Goal: Task Accomplishment & Management: Use online tool/utility

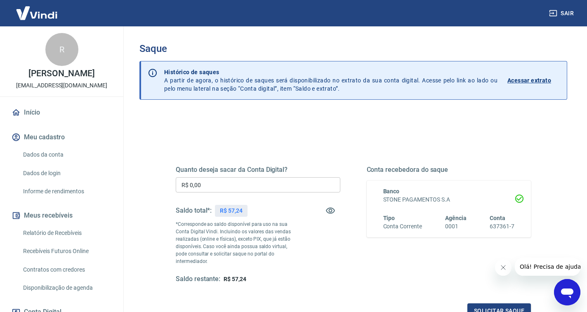
click at [259, 188] on input "R$ 0,00" at bounding box center [258, 184] width 165 height 15
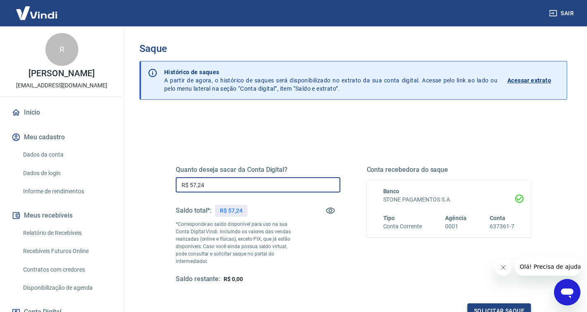
type input "R$ 57,24"
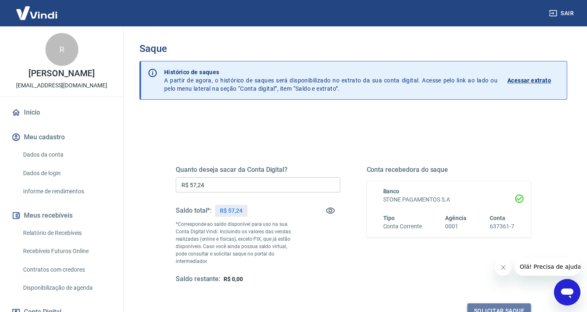
click at [495, 305] on button "Solicitar saque" at bounding box center [500, 311] width 64 height 15
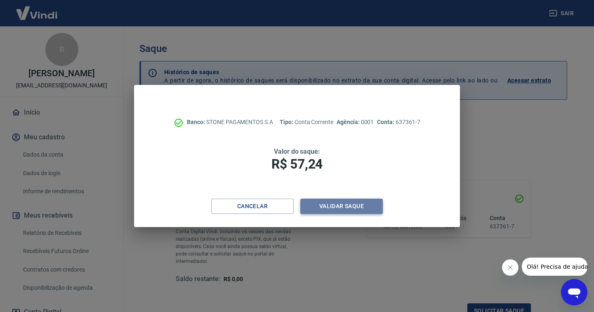
click at [343, 210] on button "Validar saque" at bounding box center [341, 206] width 83 height 15
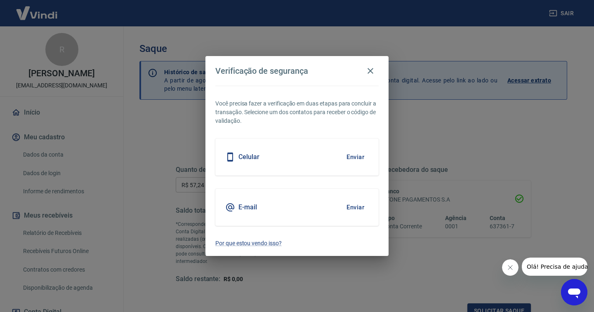
click at [364, 154] on button "Enviar" at bounding box center [355, 157] width 27 height 17
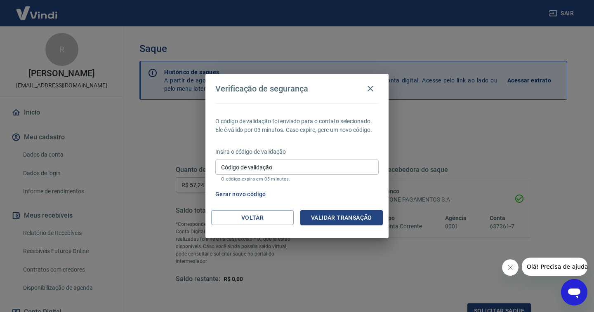
click at [311, 161] on input "Código de validação" at bounding box center [296, 167] width 163 height 15
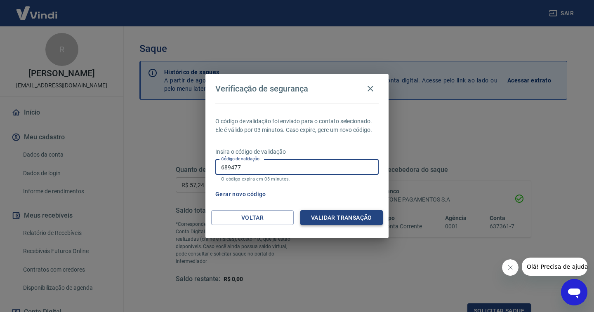
type input "689477"
click at [330, 216] on button "Validar transação" at bounding box center [341, 218] width 83 height 15
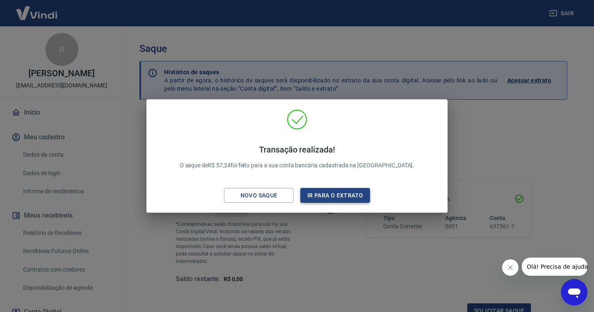
click at [329, 196] on button "Ir para o extrato" at bounding box center [335, 195] width 70 height 15
